Goal: Transaction & Acquisition: Purchase product/service

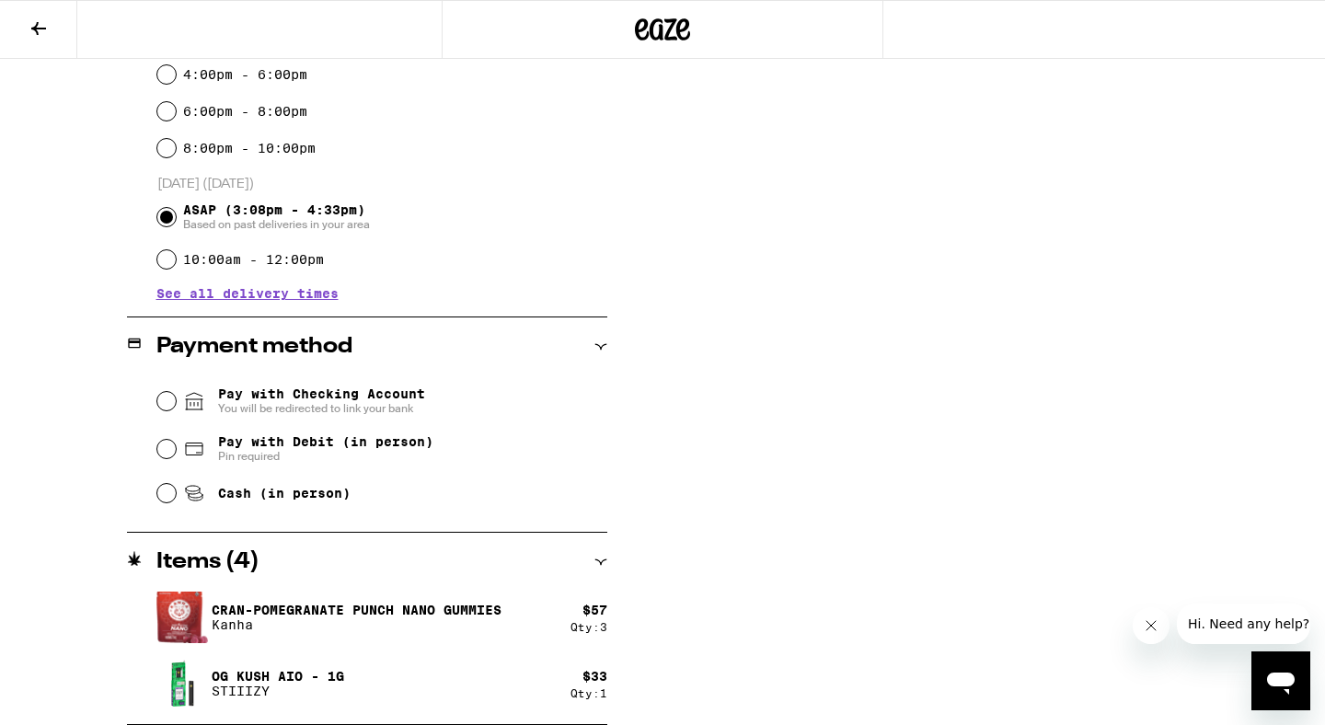
click at [1160, 634] on button "Close message from company" at bounding box center [1151, 625] width 37 height 37
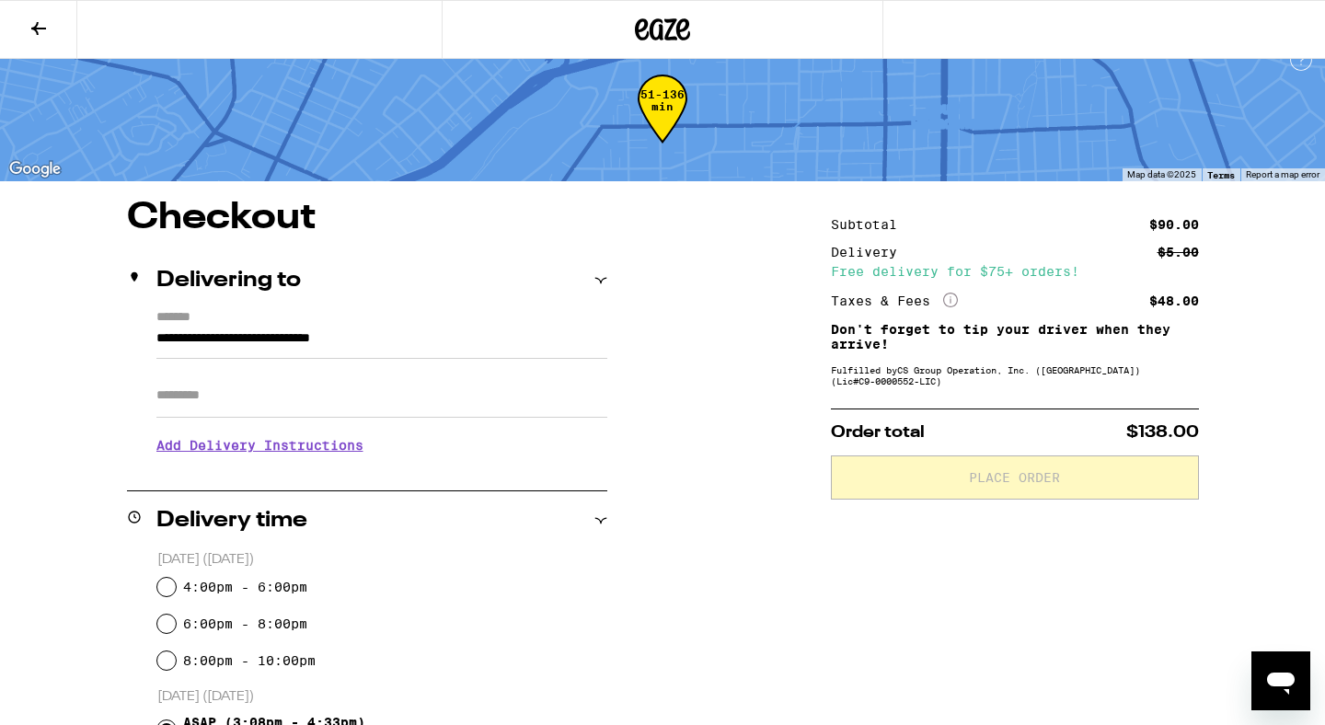
scroll to position [27, 0]
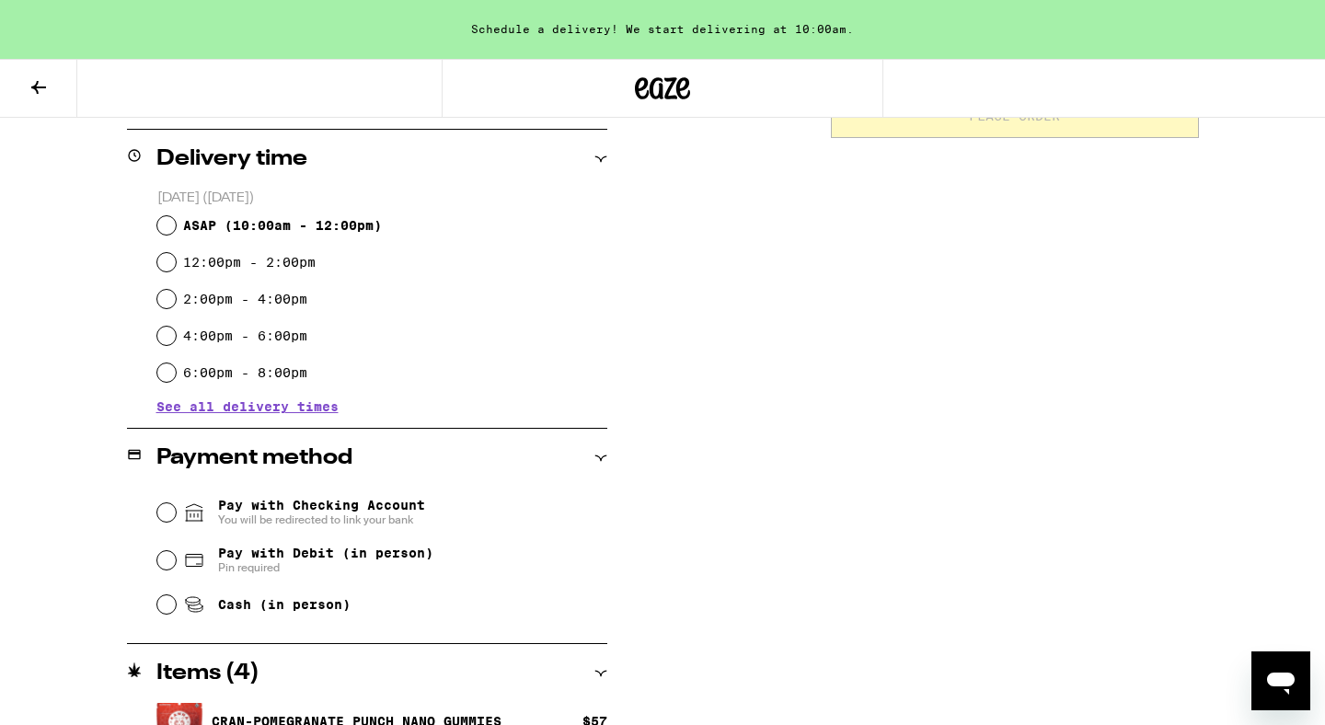
scroll to position [454, 0]
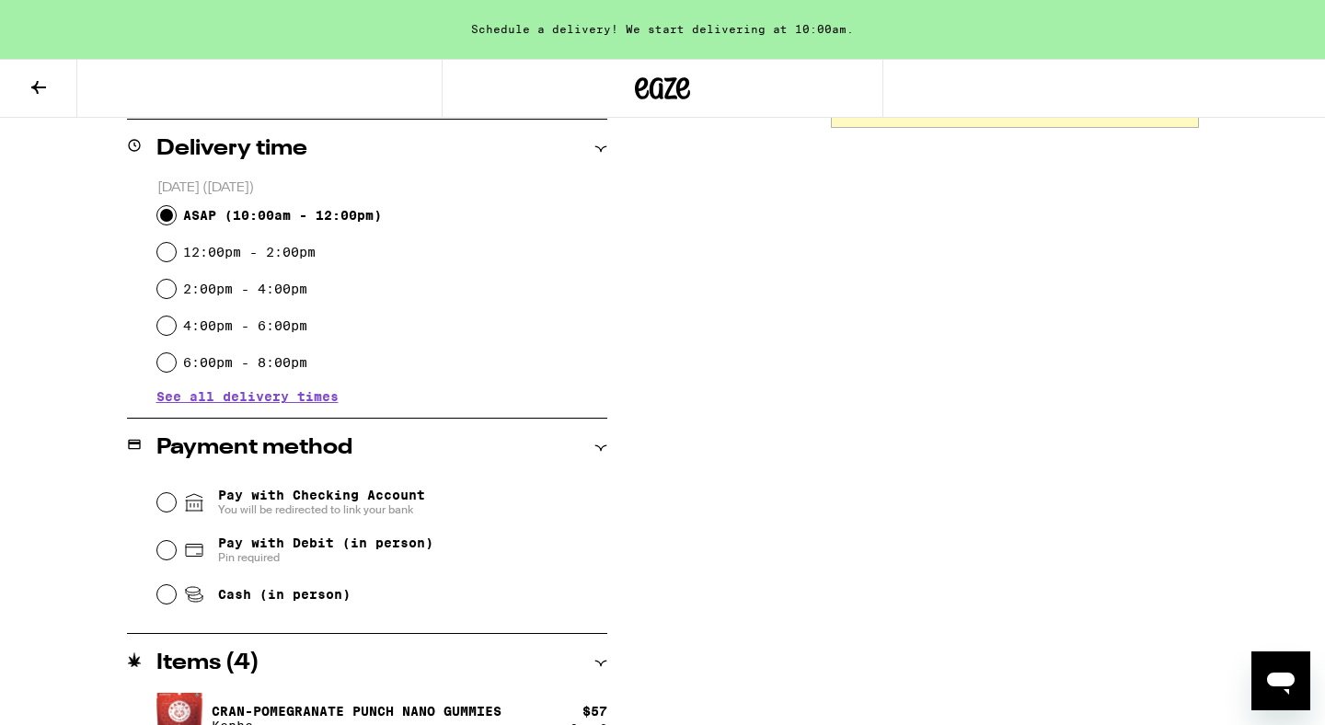
click at [168, 215] on input "ASAP ( 10:00am - 12:00pm )" at bounding box center [166, 215] width 18 height 18
radio input "true"
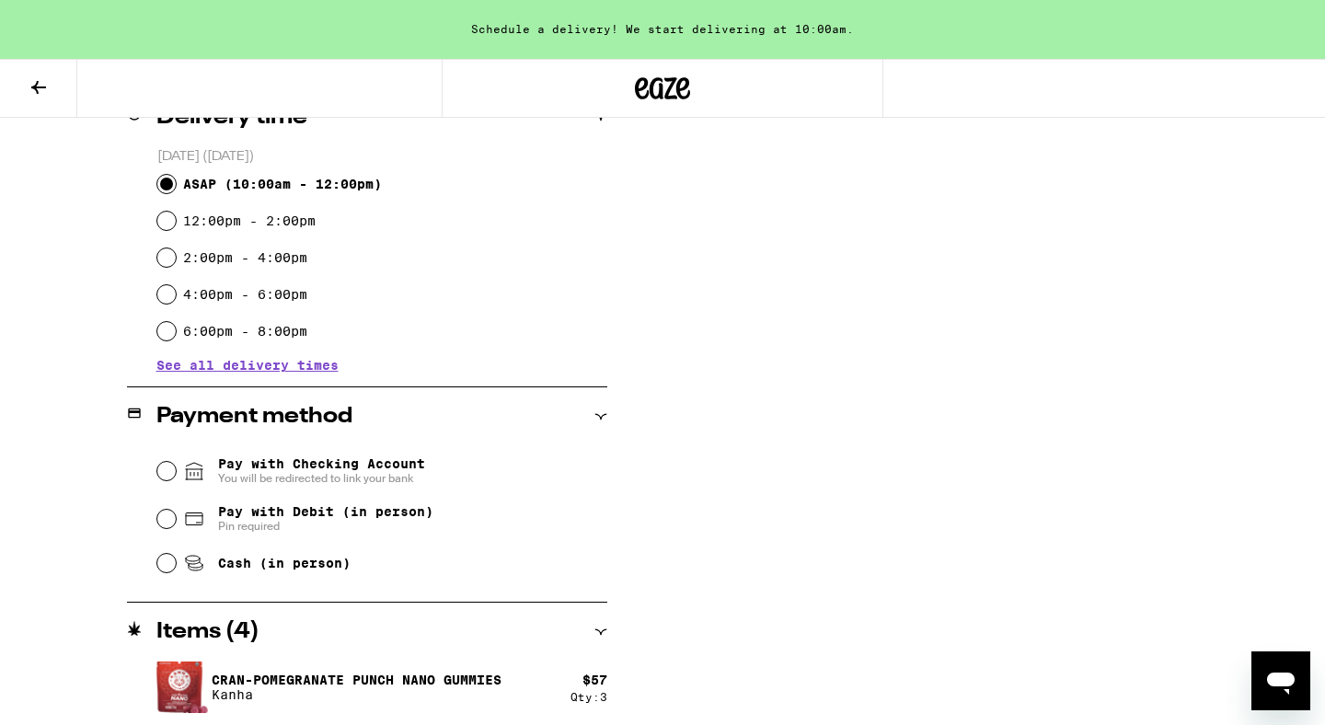
scroll to position [486, 0]
click at [169, 516] on input "Pay with Debit (in person) Pin required" at bounding box center [166, 518] width 18 height 18
radio input "true"
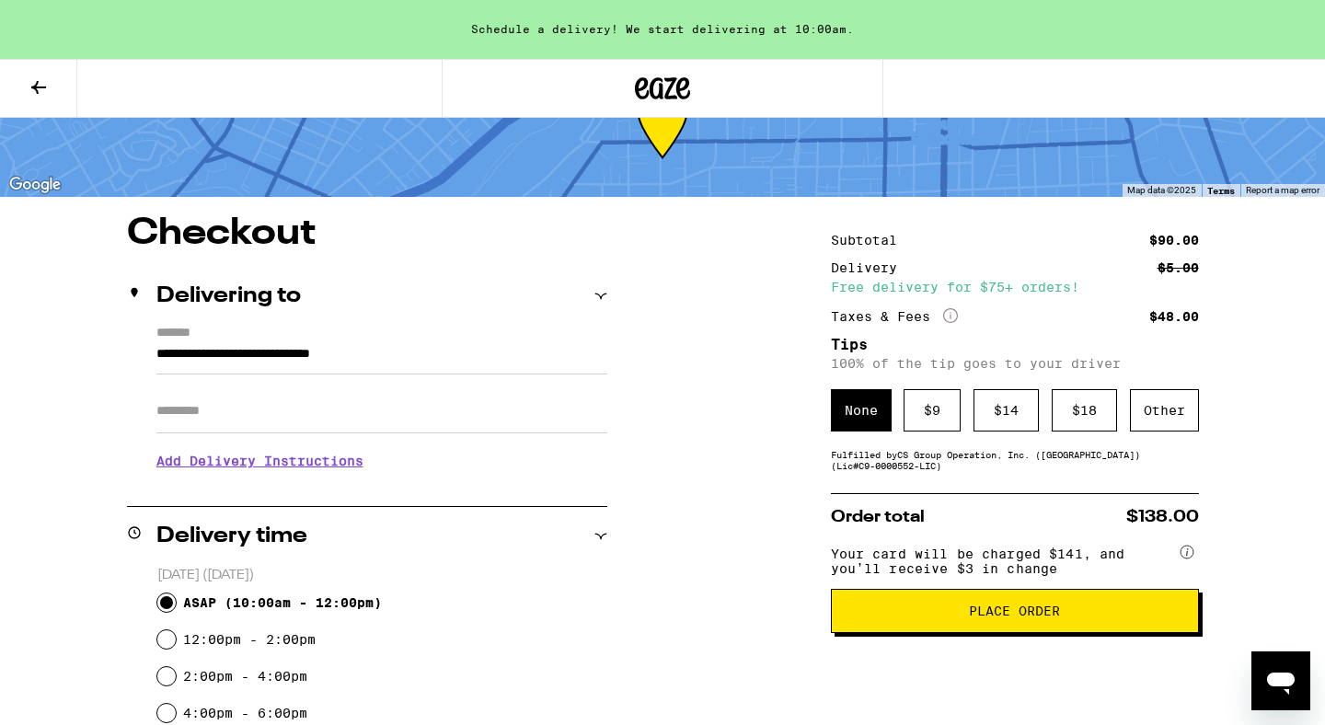
scroll to position [82, 0]
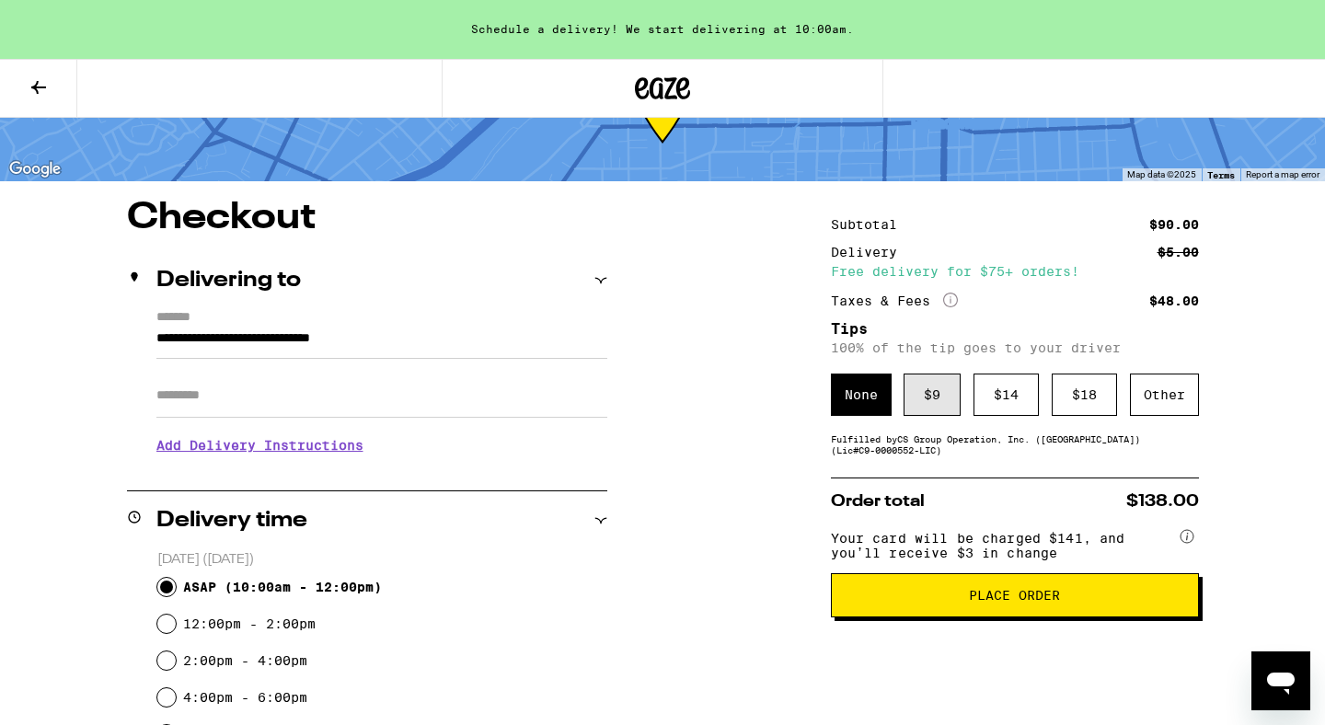
click at [919, 409] on div "$ 9" at bounding box center [932, 395] width 57 height 42
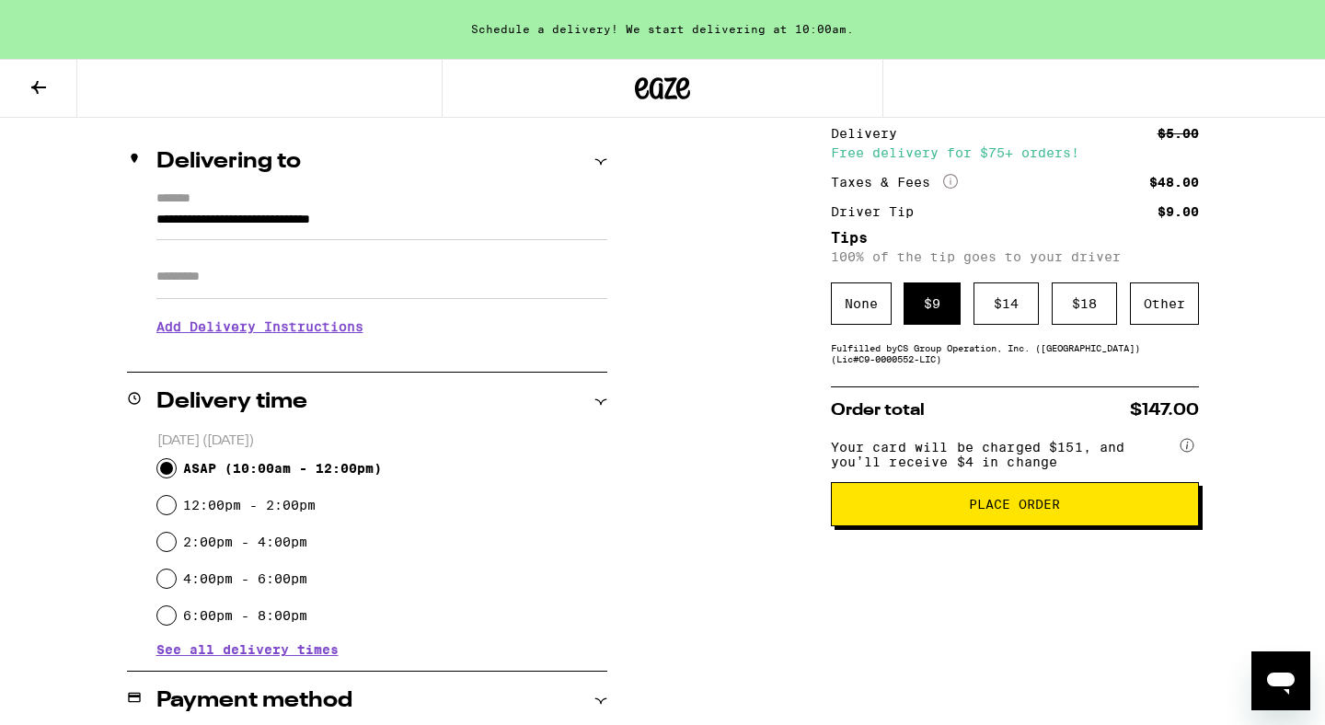
scroll to position [203, 0]
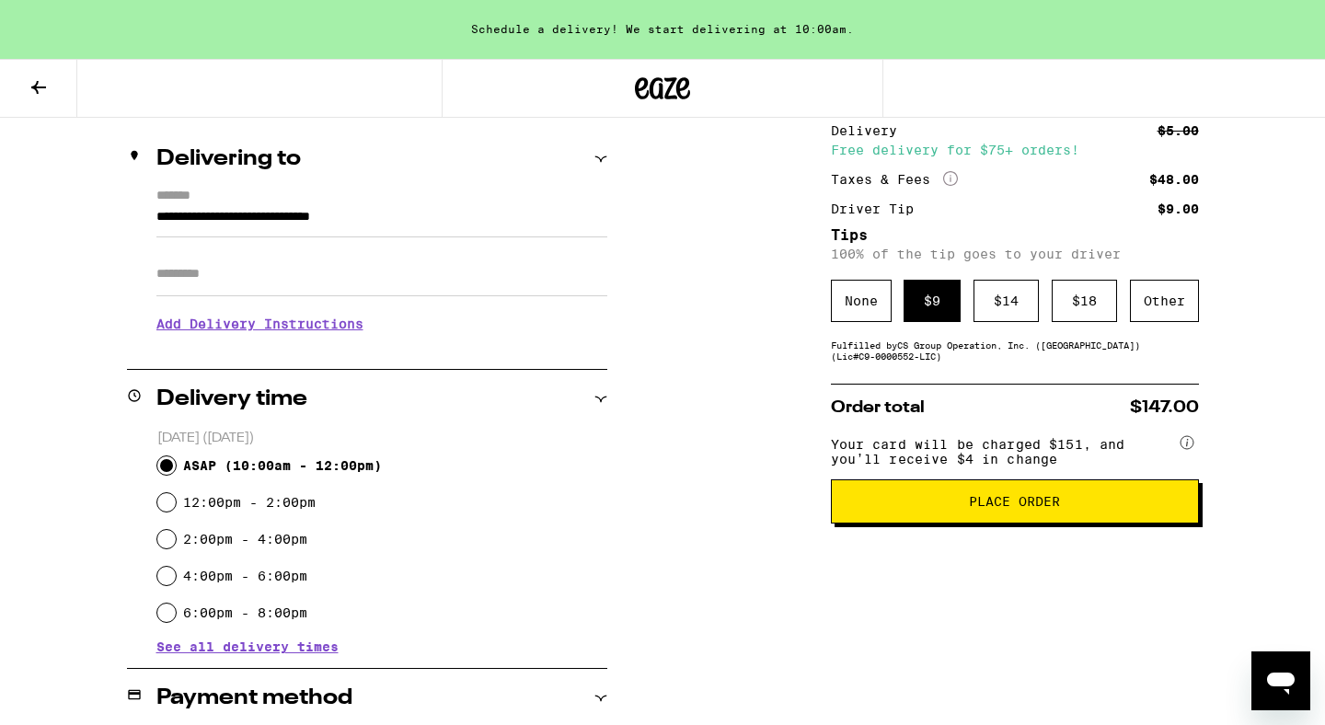
click at [885, 506] on span "Place Order" at bounding box center [1015, 501] width 337 height 13
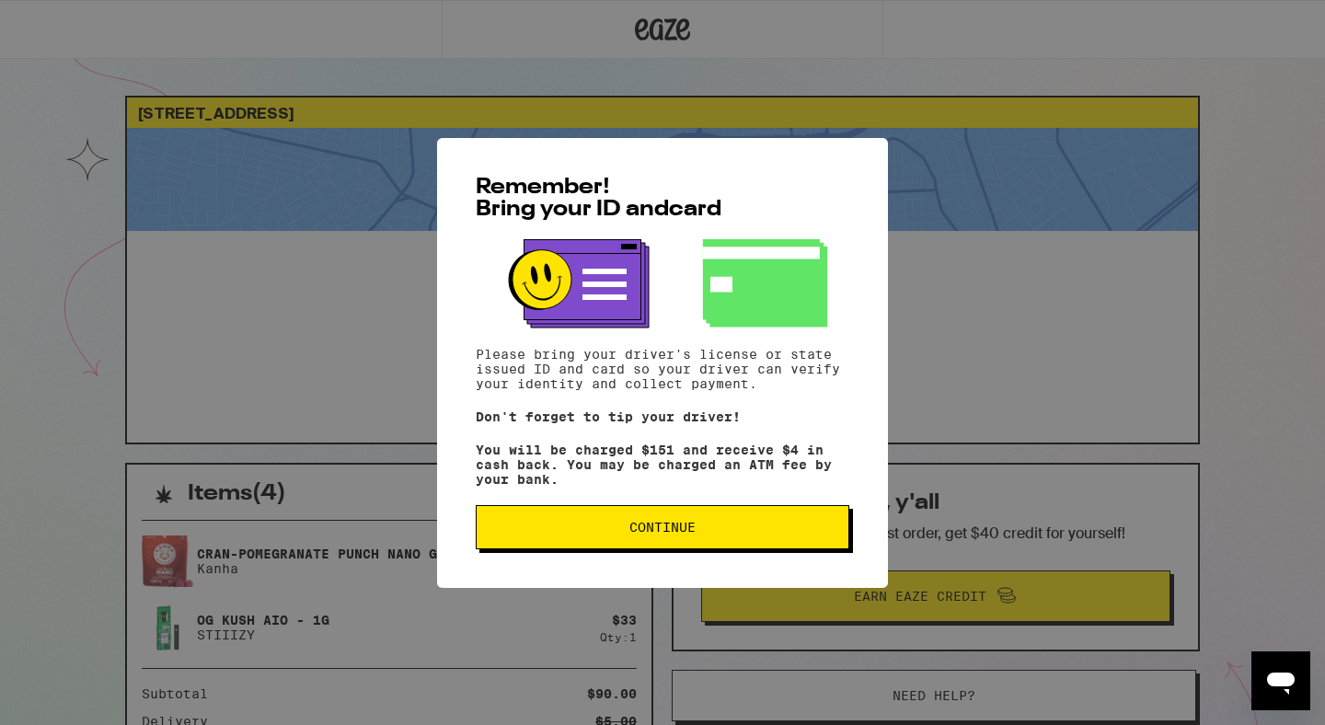
click at [697, 534] on span "Continue" at bounding box center [662, 527] width 342 height 13
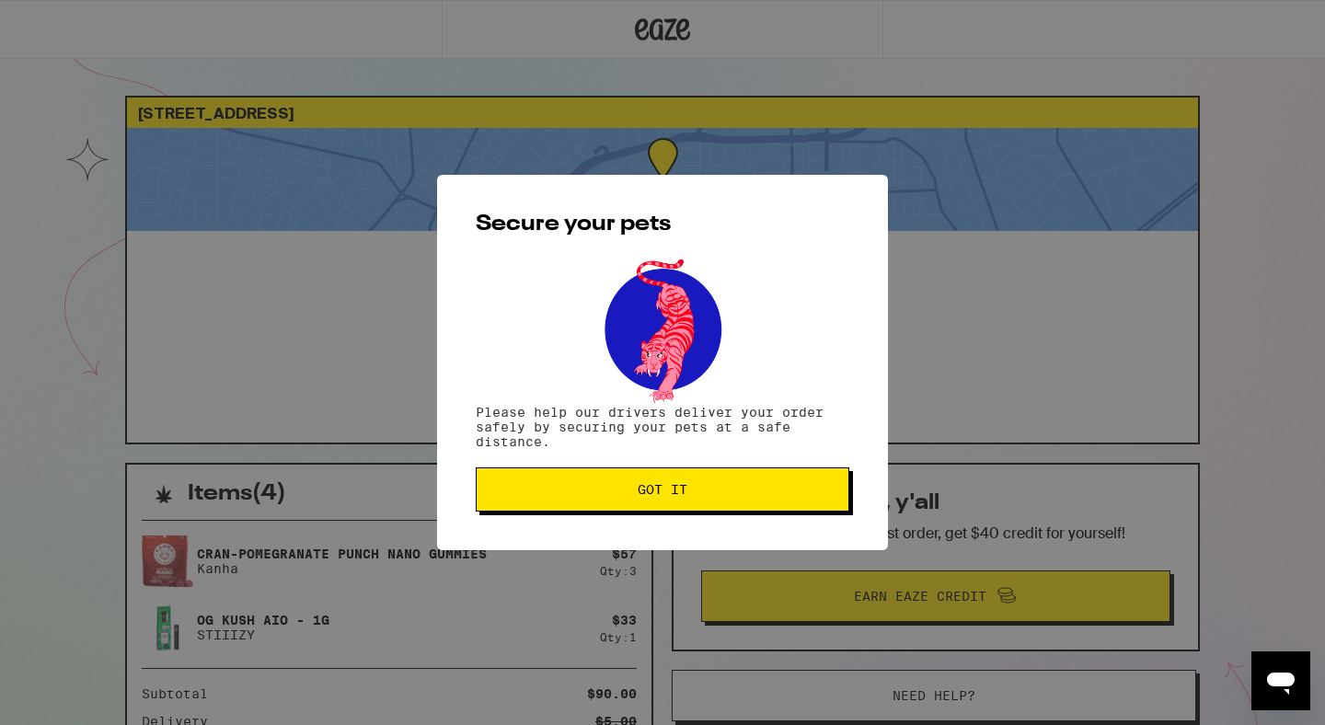
click at [691, 512] on button "Got it" at bounding box center [663, 490] width 374 height 44
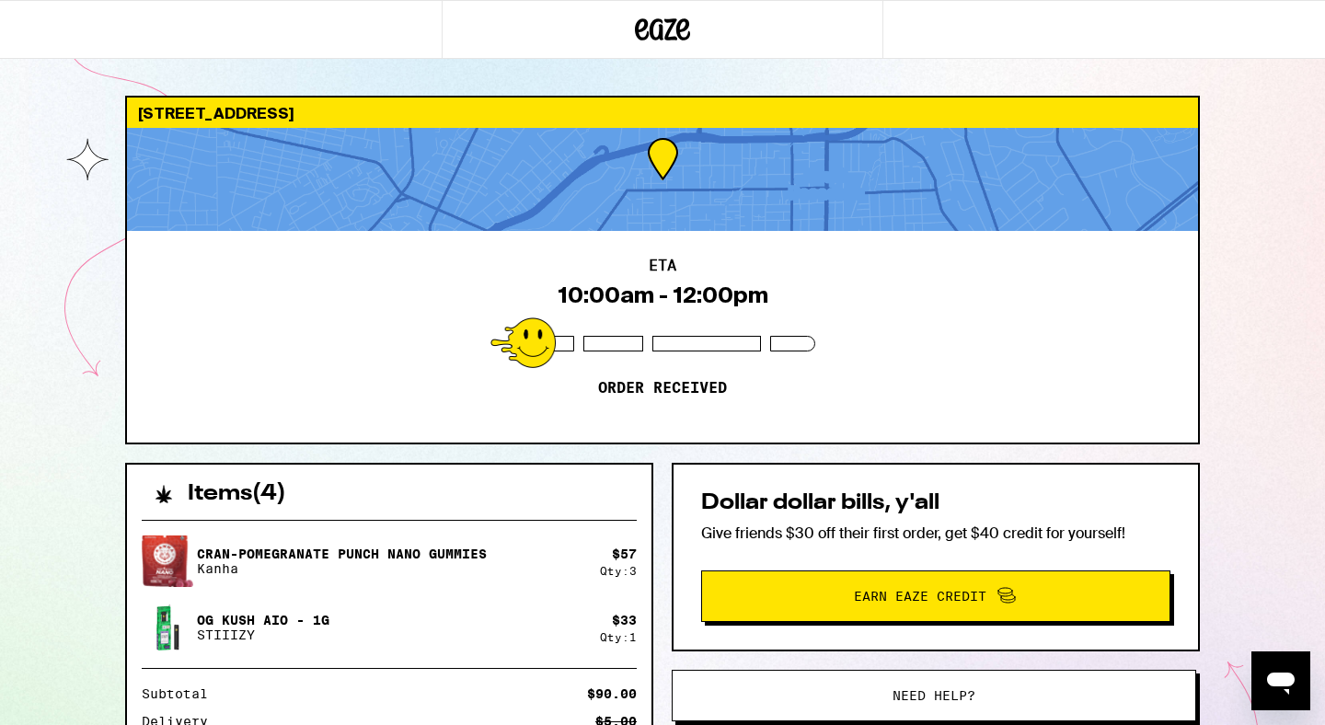
click at [63, 468] on div "807 Grand Ave South Pasadena 91030 ETA 10:00am - 12:00pm Order received Items (…" at bounding box center [662, 517] width 1325 height 1035
